Goal: Check status: Check status

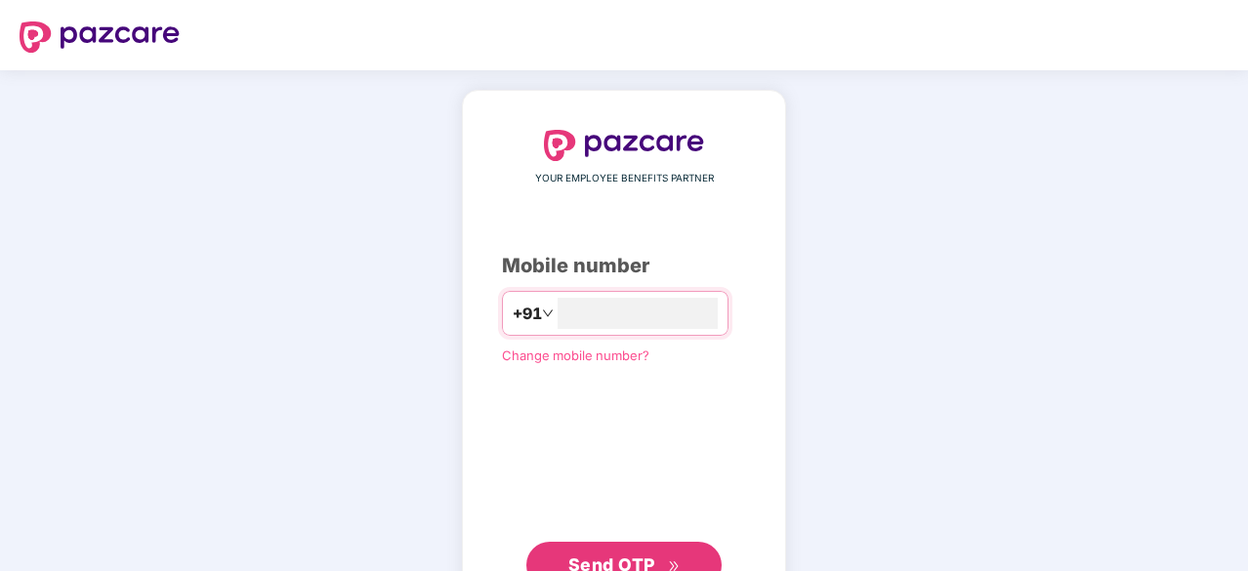
type input "**********"
click at [603, 552] on span "Send OTP" at bounding box center [624, 565] width 112 height 27
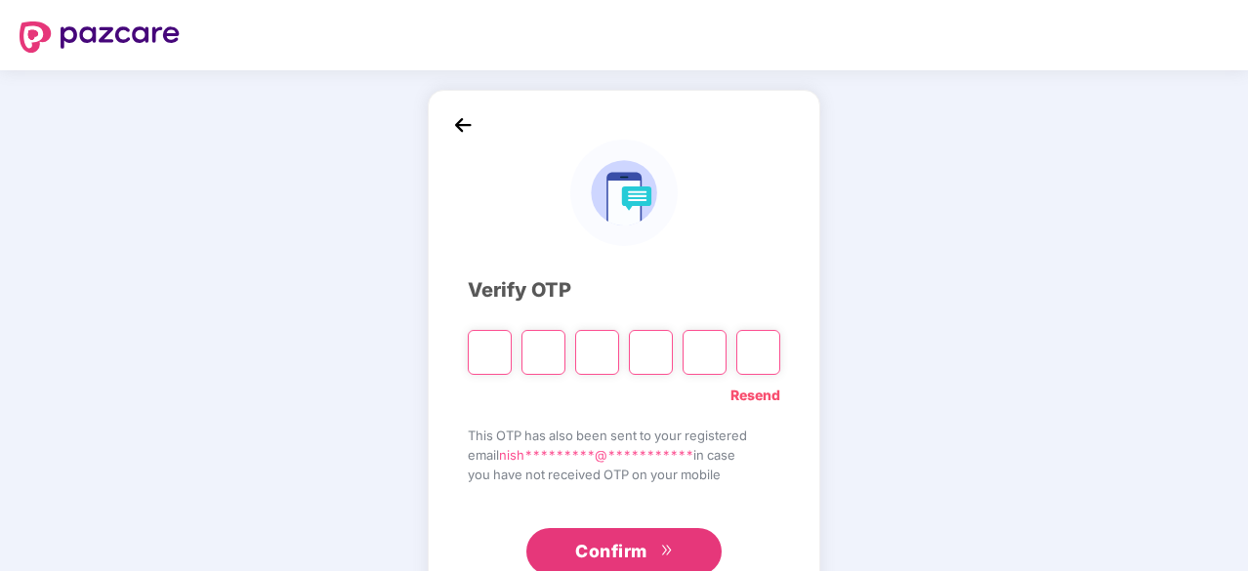
type input "*"
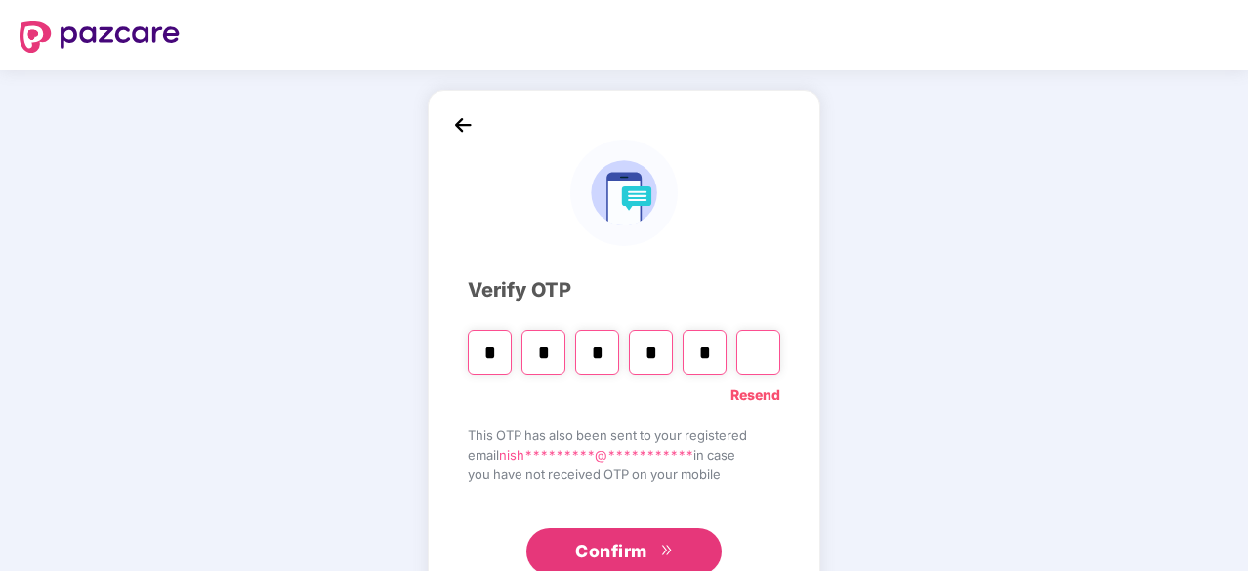
type input "*"
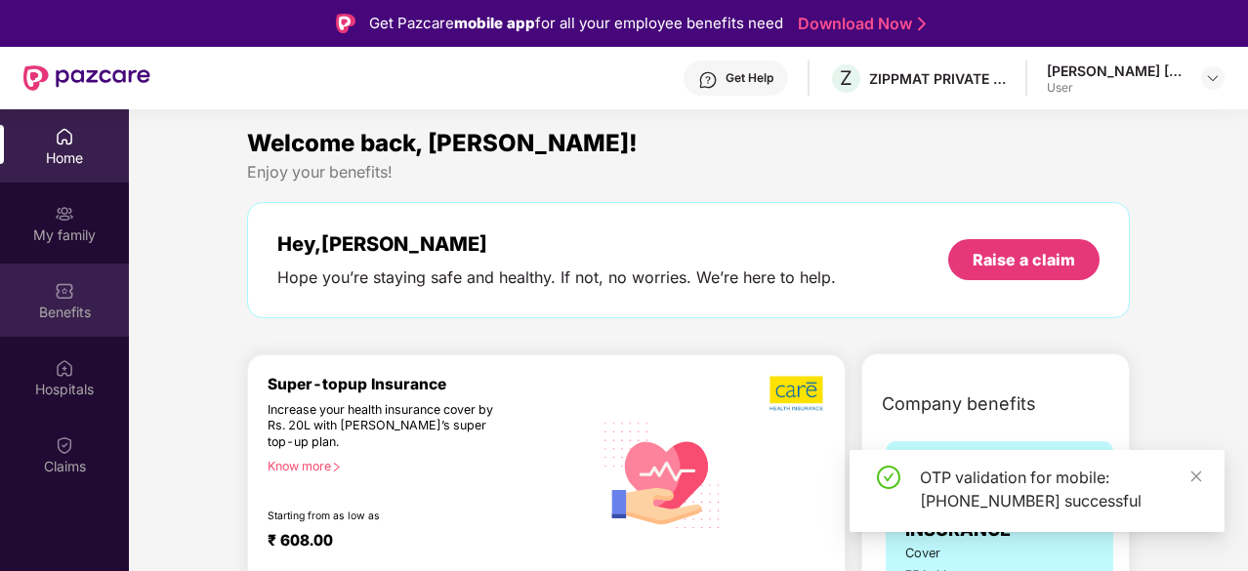
click at [81, 297] on div "Benefits" at bounding box center [64, 300] width 129 height 73
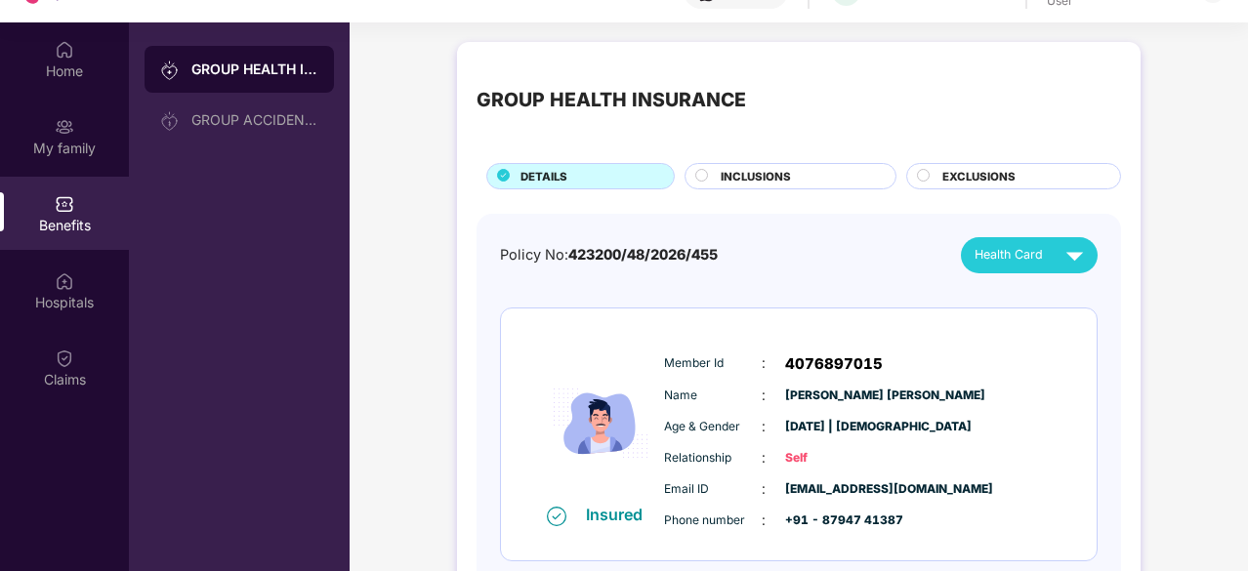
scroll to position [109, 0]
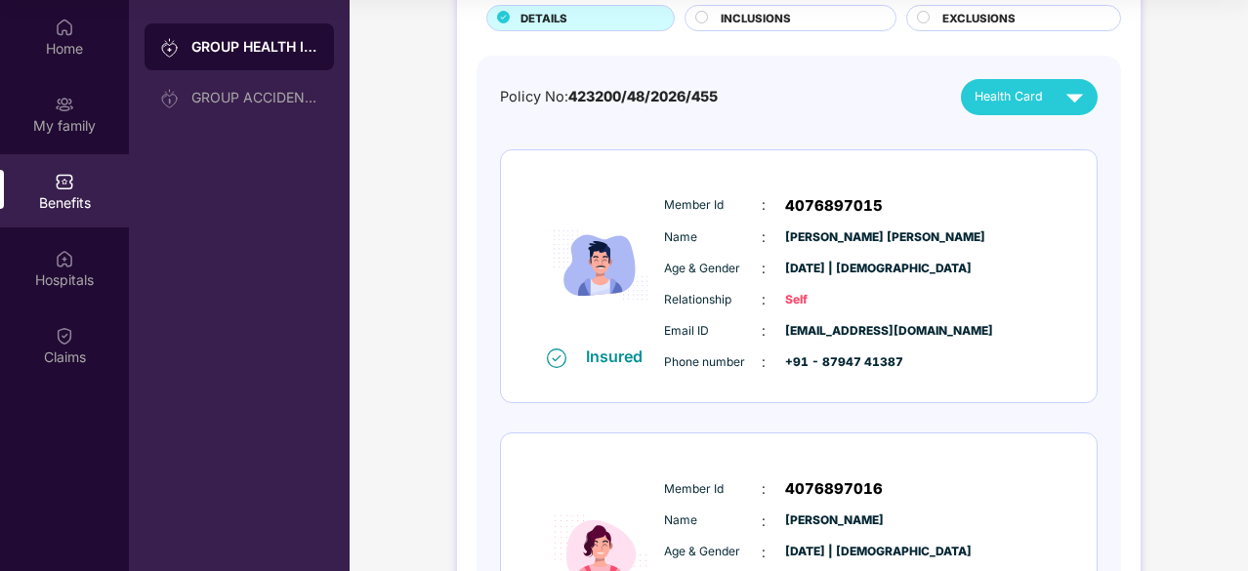
scroll to position [150, 0]
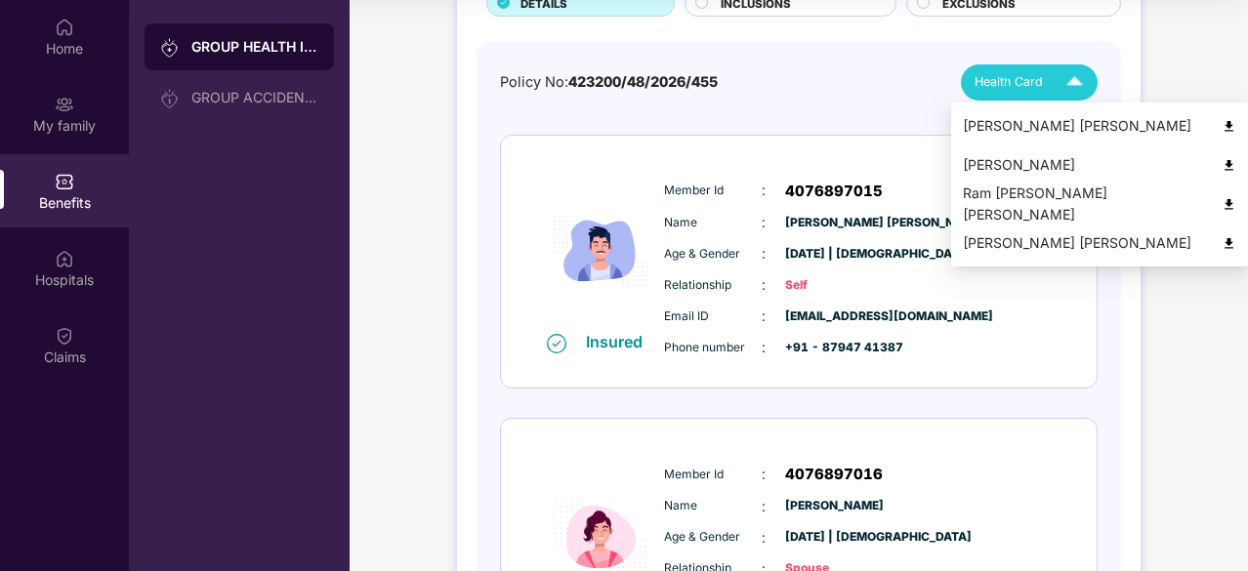
click at [1083, 86] on img at bounding box center [1074, 82] width 34 height 34
click at [1221, 121] on img at bounding box center [1228, 126] width 15 height 15
click at [1221, 163] on img at bounding box center [1228, 165] width 15 height 15
click at [1221, 205] on img at bounding box center [1228, 204] width 15 height 15
click at [1221, 244] on img at bounding box center [1228, 243] width 15 height 15
